Goal: Task Accomplishment & Management: Manage account settings

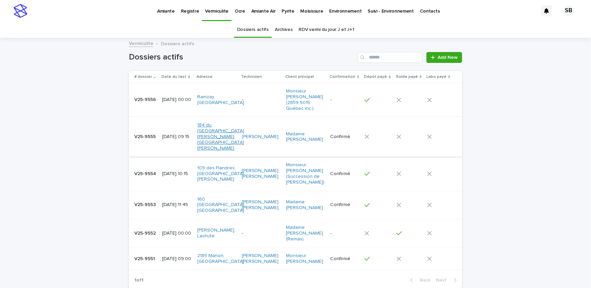
scroll to position [21, 0]
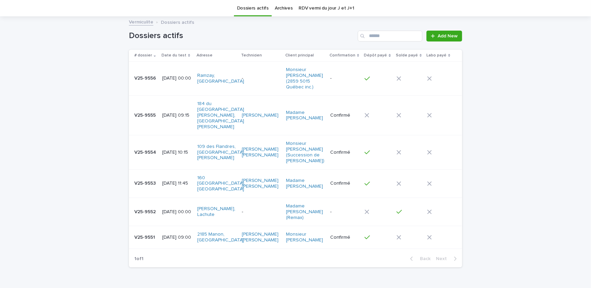
click at [163, 234] on p "[DATE] 09:00" at bounding box center [177, 237] width 30 height 6
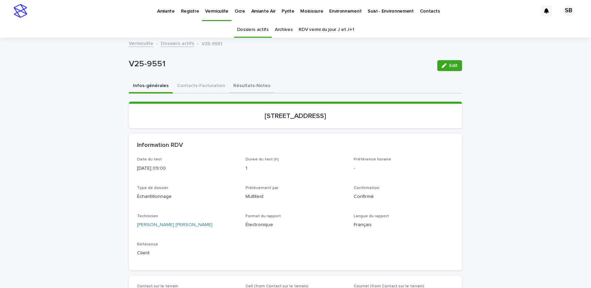
click at [254, 86] on button "Résultats-Notes" at bounding box center [251, 86] width 45 height 14
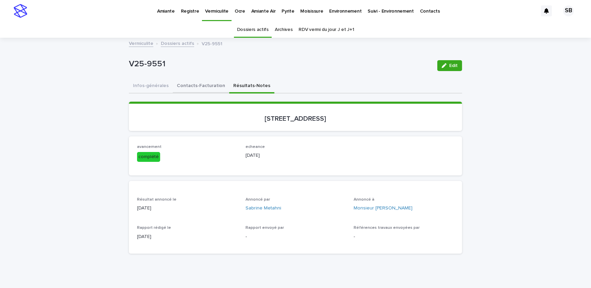
click at [191, 87] on button "Contacts-Facturation" at bounding box center [201, 86] width 56 height 14
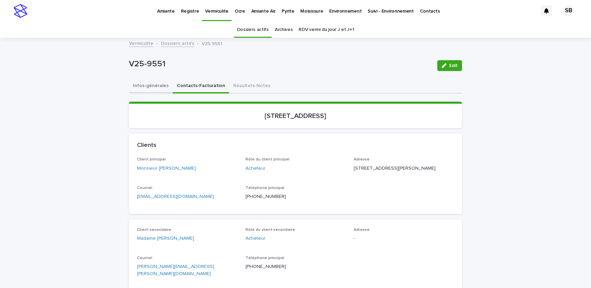
click at [150, 86] on button "Infos-générales" at bounding box center [151, 86] width 44 height 14
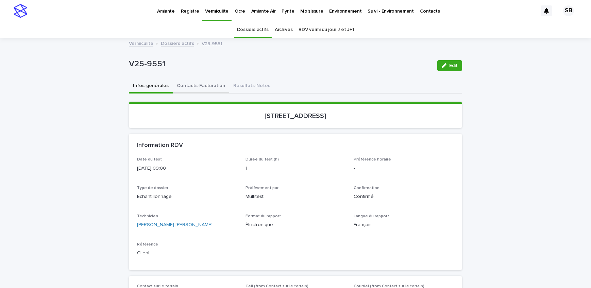
click at [190, 85] on button "Contacts-Facturation" at bounding box center [201, 86] width 56 height 14
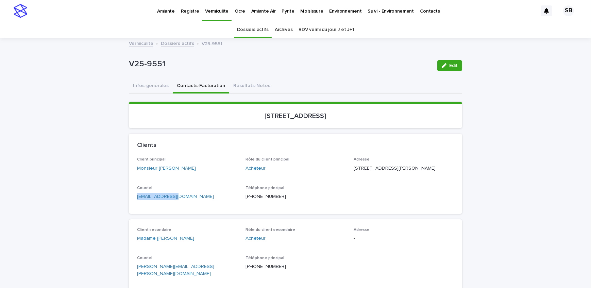
drag, startPoint x: 161, startPoint y: 206, endPoint x: 124, endPoint y: 212, distance: 37.5
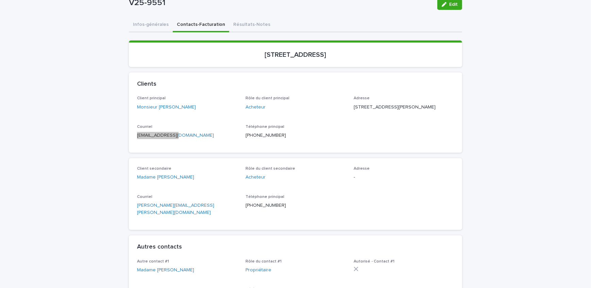
scroll to position [62, 0]
drag, startPoint x: 125, startPoint y: 219, endPoint x: 105, endPoint y: 215, distance: 20.0
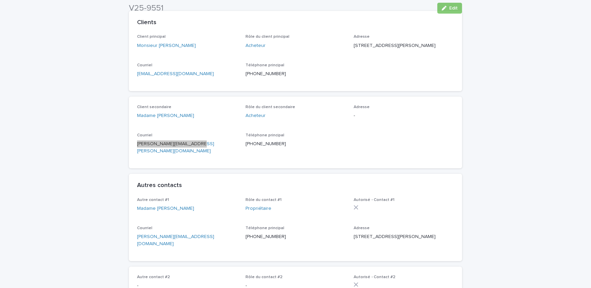
scroll to position [123, 0]
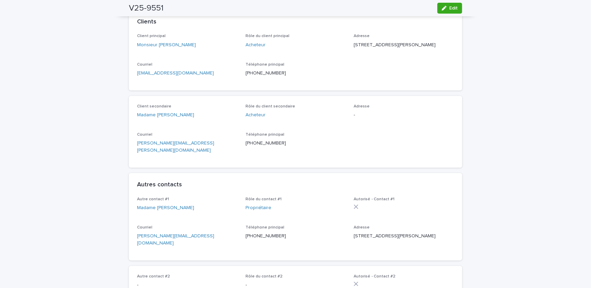
drag, startPoint x: 42, startPoint y: 42, endPoint x: 260, endPoint y: 62, distance: 218.7
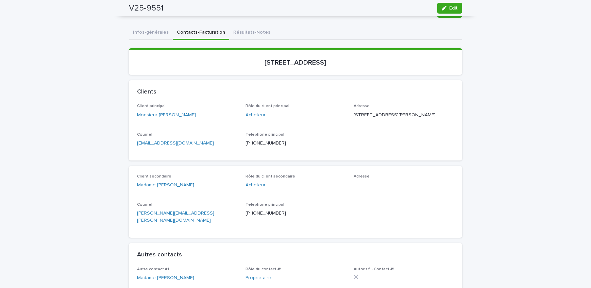
scroll to position [0, 0]
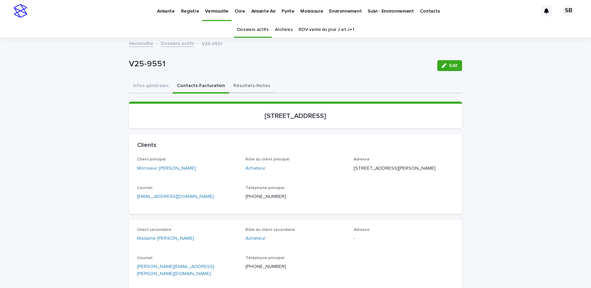
click at [236, 85] on button "Résultats-Notes" at bounding box center [251, 86] width 45 height 14
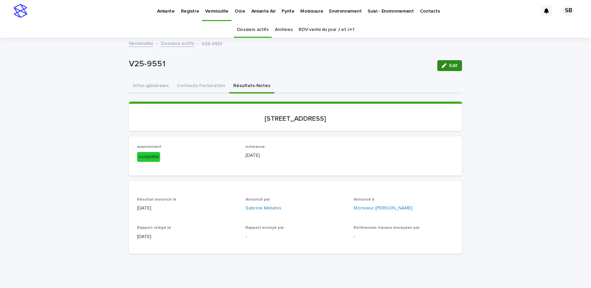
click at [453, 67] on span "Edit" at bounding box center [453, 65] width 8 height 5
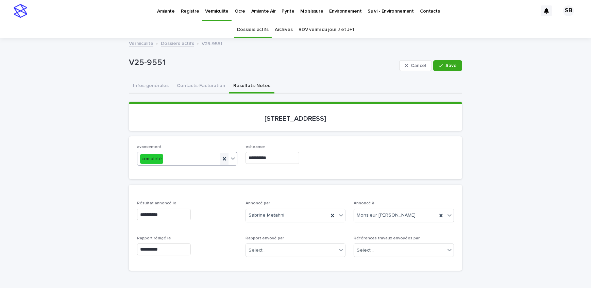
click at [221, 157] on icon at bounding box center [224, 158] width 7 height 7
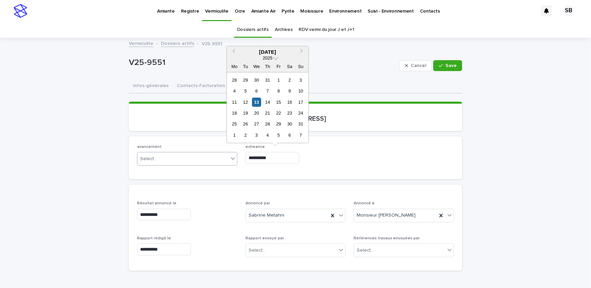
drag, startPoint x: 284, startPoint y: 154, endPoint x: 163, endPoint y: 162, distance: 120.9
click at [163, 162] on div "**********" at bounding box center [295, 157] width 317 height 27
click at [326, 166] on div "echeance" at bounding box center [295, 156] width 100 height 25
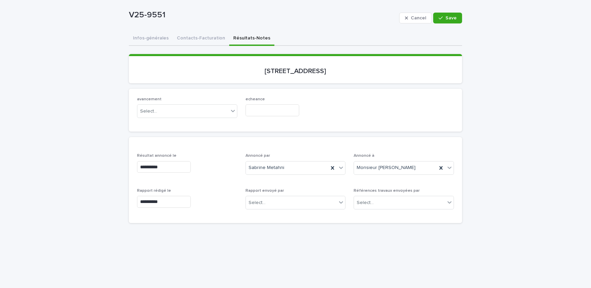
scroll to position [92, 0]
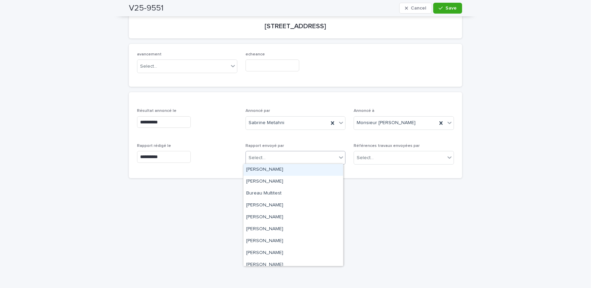
click at [293, 161] on div "Select..." at bounding box center [291, 157] width 91 height 11
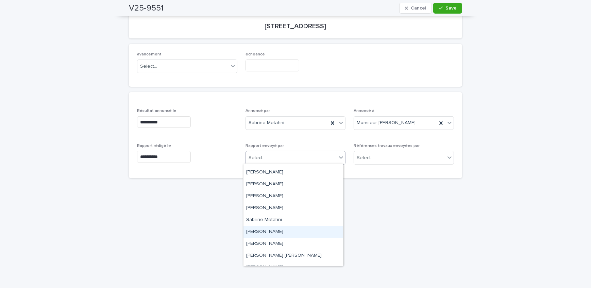
click at [286, 228] on div "[PERSON_NAME]" at bounding box center [293, 232] width 100 height 12
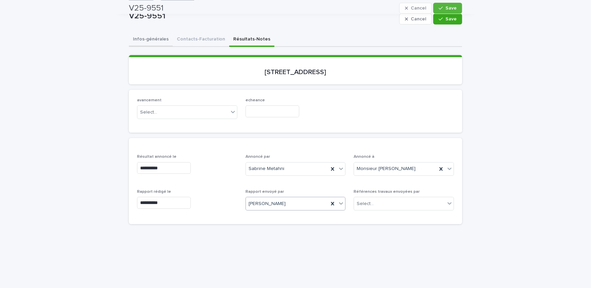
scroll to position [0, 0]
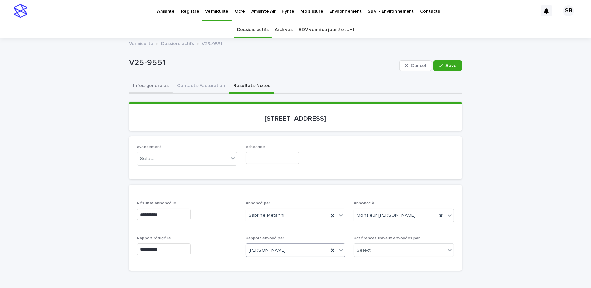
click at [158, 85] on button "Infos-générales" at bounding box center [151, 86] width 44 height 14
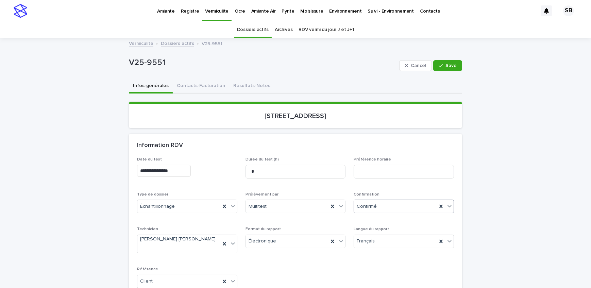
click at [408, 203] on div "Confirmé" at bounding box center [395, 206] width 83 height 11
click at [394, 280] on div "Archivé" at bounding box center [402, 283] width 100 height 12
click at [445, 62] on button "Save" at bounding box center [447, 65] width 29 height 11
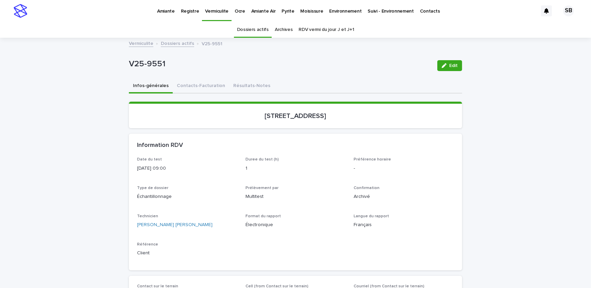
click at [179, 43] on link "Dossiers actifs" at bounding box center [177, 43] width 33 height 8
